Goal: Task Accomplishment & Management: Manage account settings

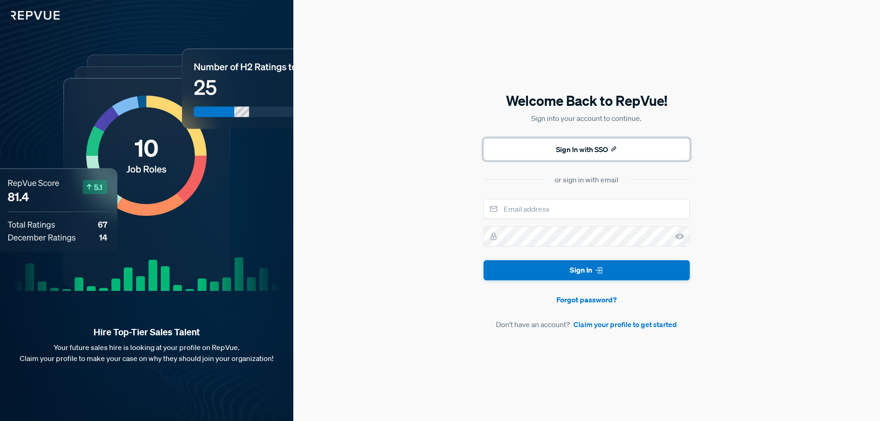
click at [589, 150] on button "Sign In with SSO" at bounding box center [587, 149] width 206 height 22
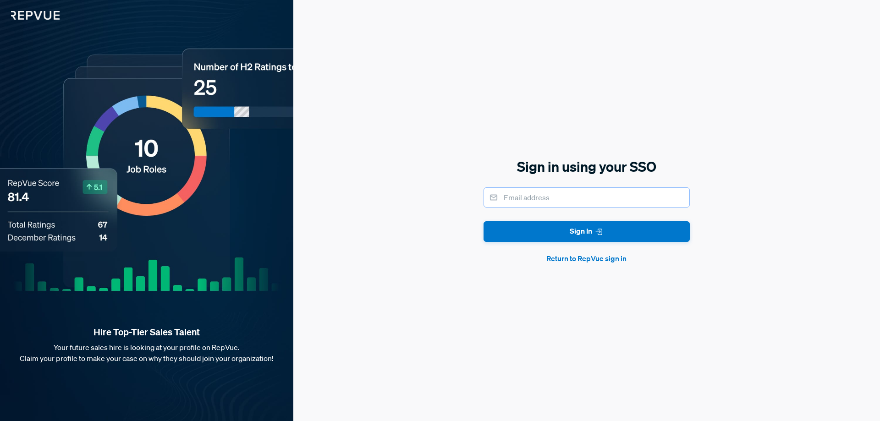
click at [534, 200] on input "email" at bounding box center [587, 197] width 206 height 20
type input "[EMAIL_ADDRESS][DOMAIN_NAME]"
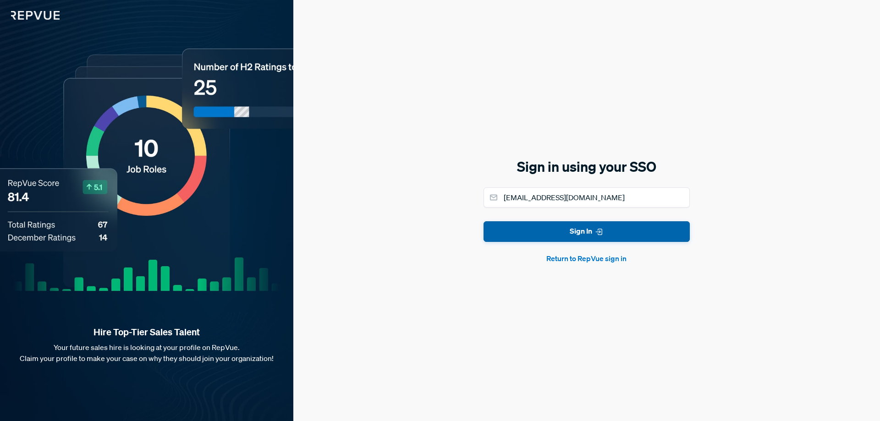
click at [568, 236] on button "Sign In" at bounding box center [587, 231] width 206 height 21
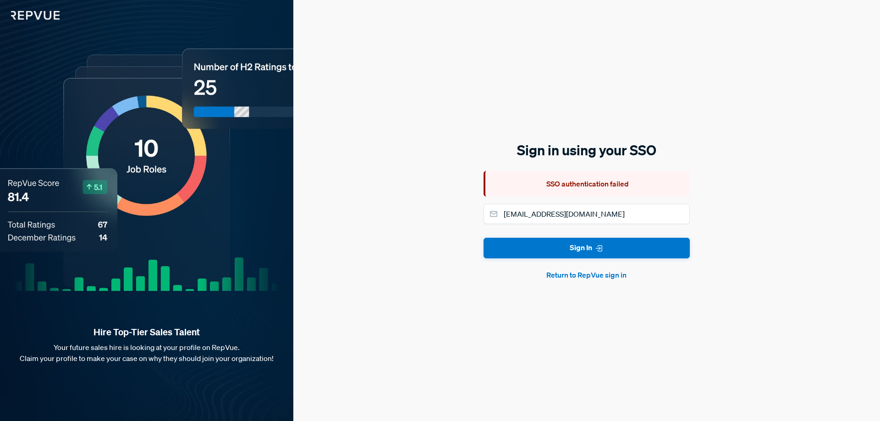
click at [567, 276] on button "Return to RepVue sign in" at bounding box center [587, 275] width 206 height 11
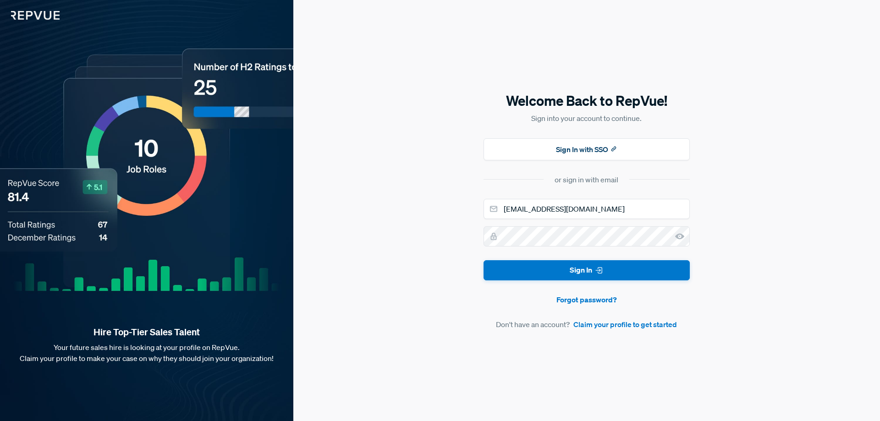
click at [34, 28] on div "Hire Top-Tier Sales Talent Your future sales hire is looking at your profile on…" at bounding box center [146, 210] width 293 height 421
click at [39, 19] on img at bounding box center [30, 10] width 60 height 20
